Goal: Check status: Check status

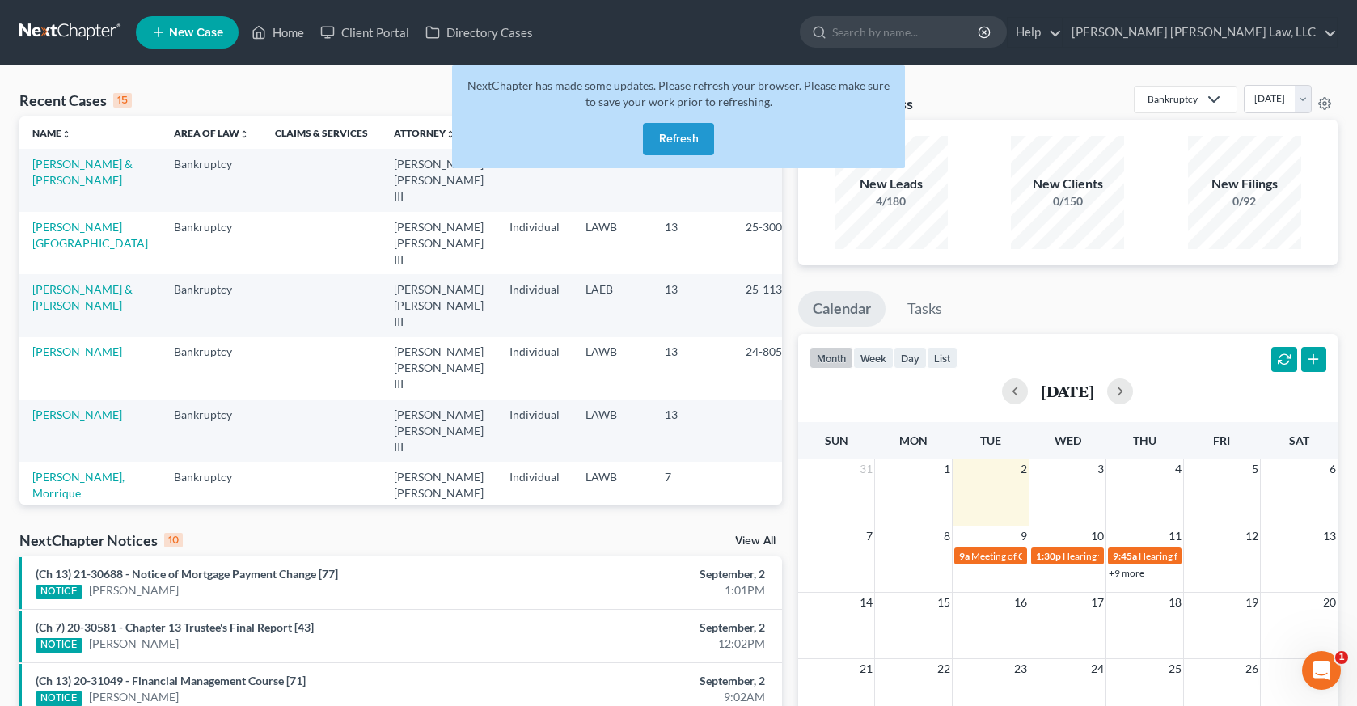
click at [669, 127] on button "Refresh" at bounding box center [678, 139] width 71 height 32
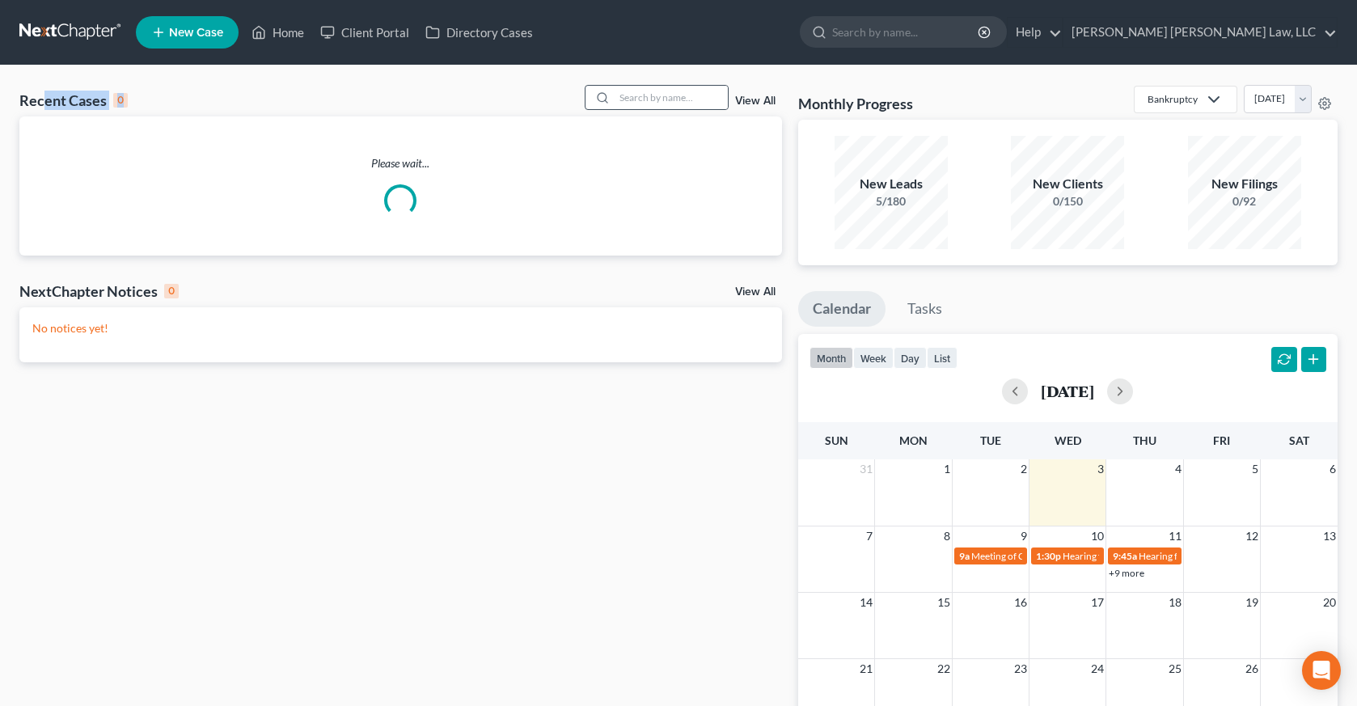
drag, startPoint x: 47, startPoint y: 100, endPoint x: 611, endPoint y: 108, distance: 564.4
click at [611, 108] on div "Recent Cases 0 View All" at bounding box center [400, 101] width 762 height 32
click at [619, 108] on input "search" at bounding box center [670, 97] width 113 height 23
drag, startPoint x: 770, startPoint y: 82, endPoint x: 133, endPoint y: 91, distance: 637.2
click at [133, 91] on div "Recent Cases 0 View All Please wait... NextChapter Notices 0 View All No notice…" at bounding box center [678, 484] width 1357 height 839
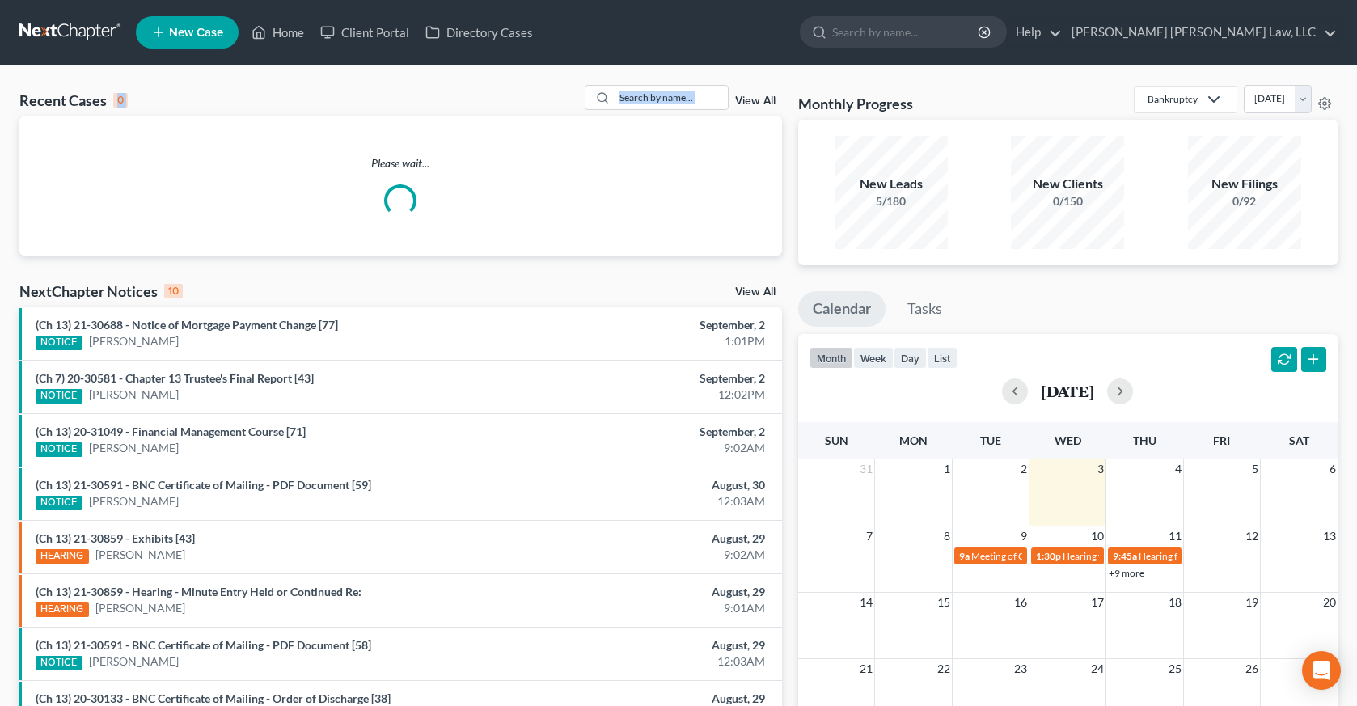
click at [125, 95] on div "Recent Cases 0" at bounding box center [73, 100] width 108 height 19
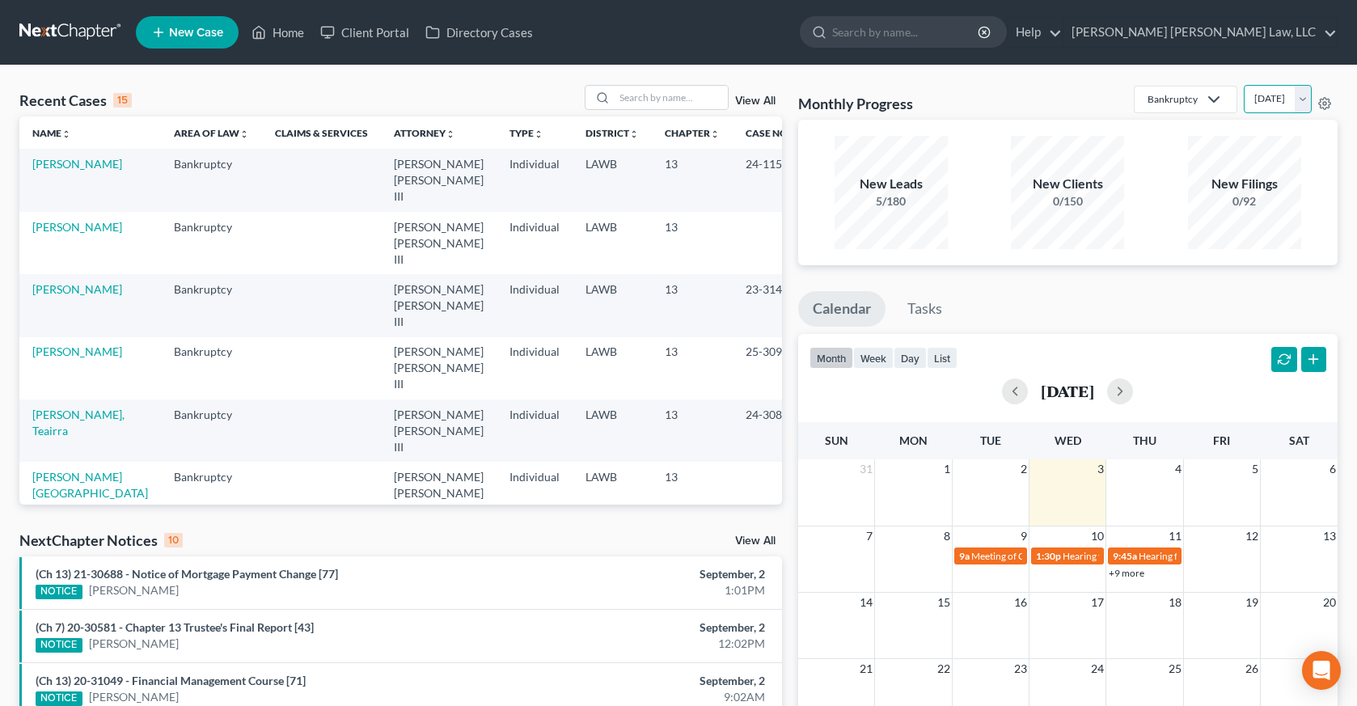
click at [1247, 100] on select "[DATE] [DATE] [DATE] [DATE] [DATE] [DATE] [DATE] [DATE] [DATE] [DATE] [DATE] [D…" at bounding box center [1278, 99] width 68 height 28
select select "1"
